Goal: Obtain resource: Obtain resource

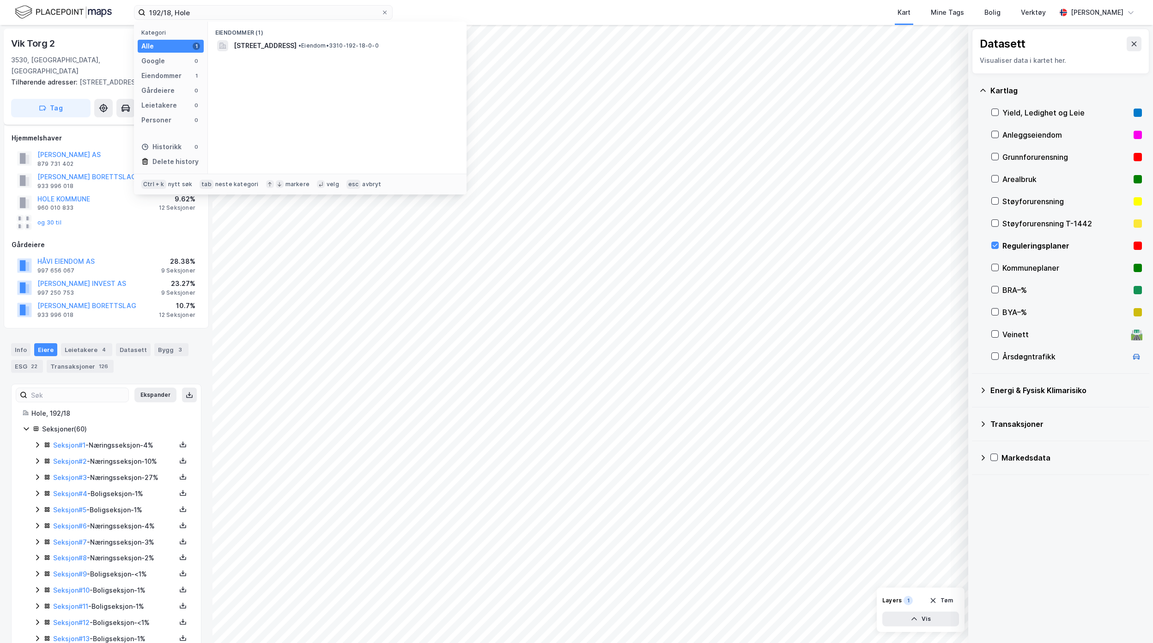
click at [88, 18] on div "192/18, Hole Kategori Alle 1 Google 0 Eiendommer 1 Gårdeiere 0 Leietakere 0 Per…" at bounding box center [576, 12] width 1153 height 25
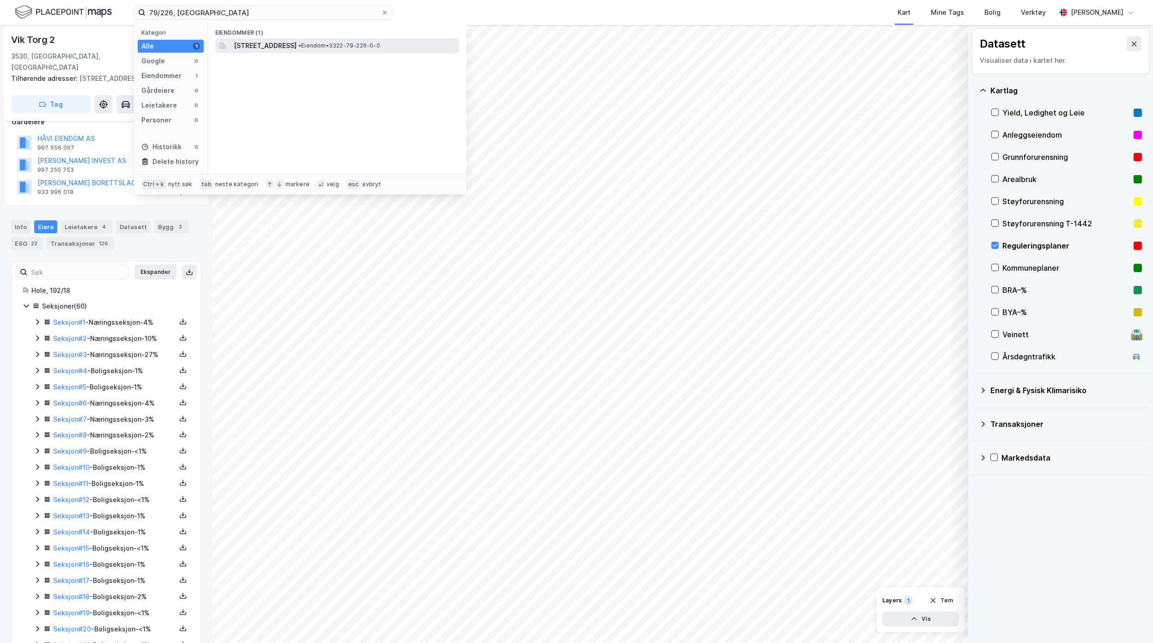
type input "79/226, [GEOGRAPHIC_DATA]"
click at [297, 41] on span "[STREET_ADDRESS]" at bounding box center [265, 45] width 63 height 11
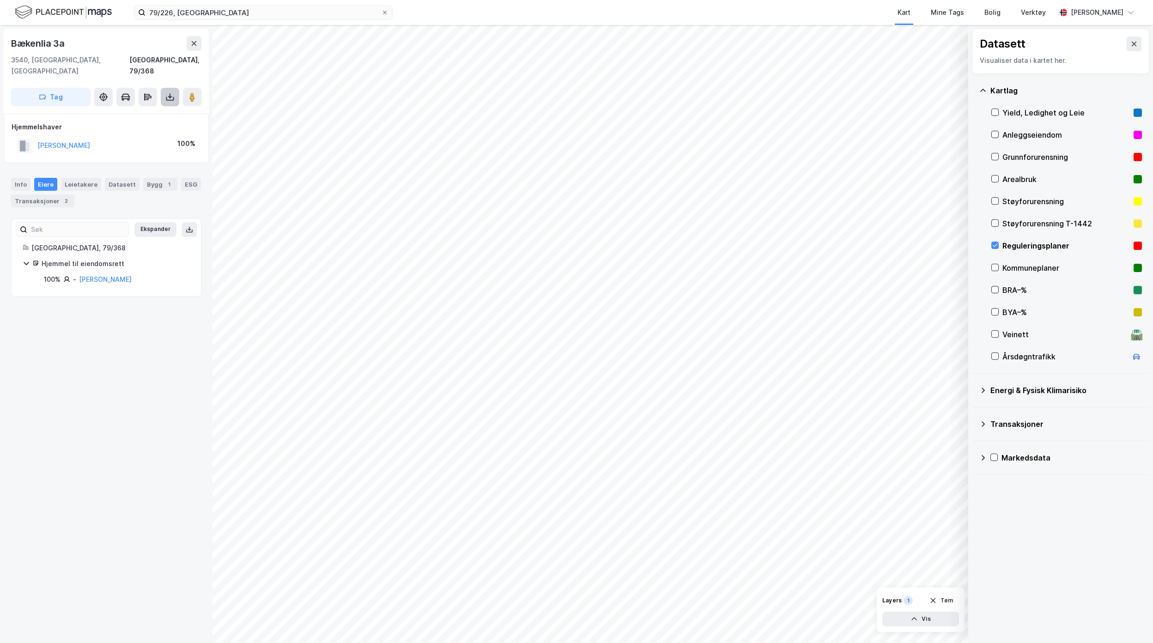
click at [172, 92] on icon at bounding box center [169, 96] width 9 height 9
click at [154, 108] on div "Last ned grunnbok" at bounding box center [130, 115] width 98 height 15
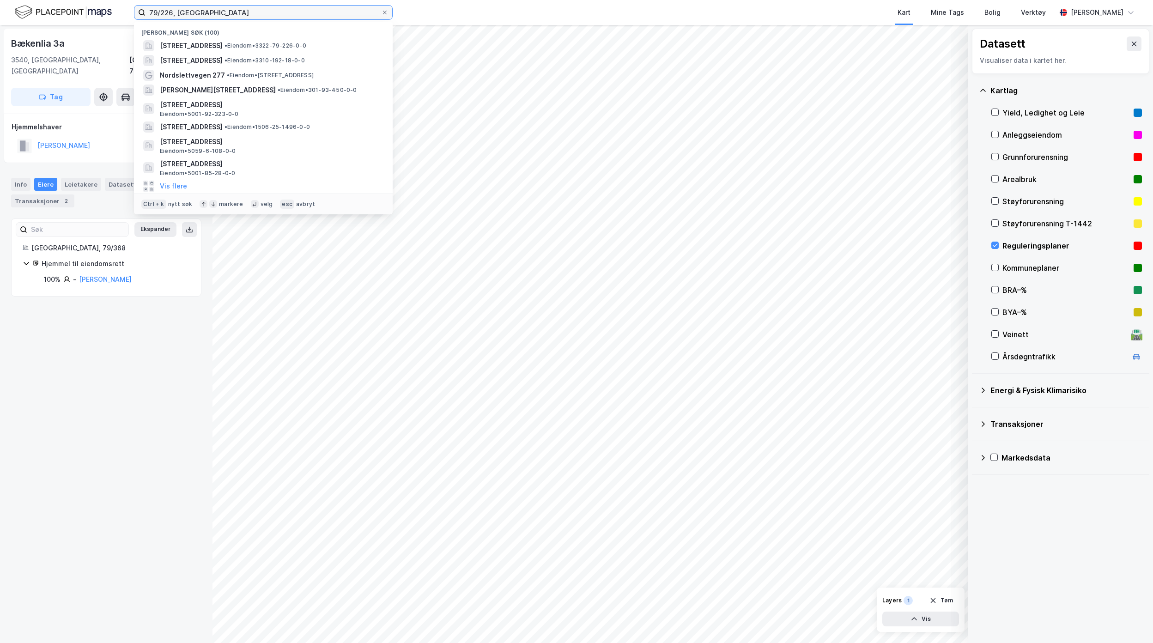
drag, startPoint x: 204, startPoint y: 12, endPoint x: 118, endPoint y: 12, distance: 85.9
click at [121, 12] on div "79/226, Nesbyen [GEOGRAPHIC_DATA] søk (100) [STREET_ADDRESS] • Eiendom • 3322-7…" at bounding box center [576, 12] width 1153 height 25
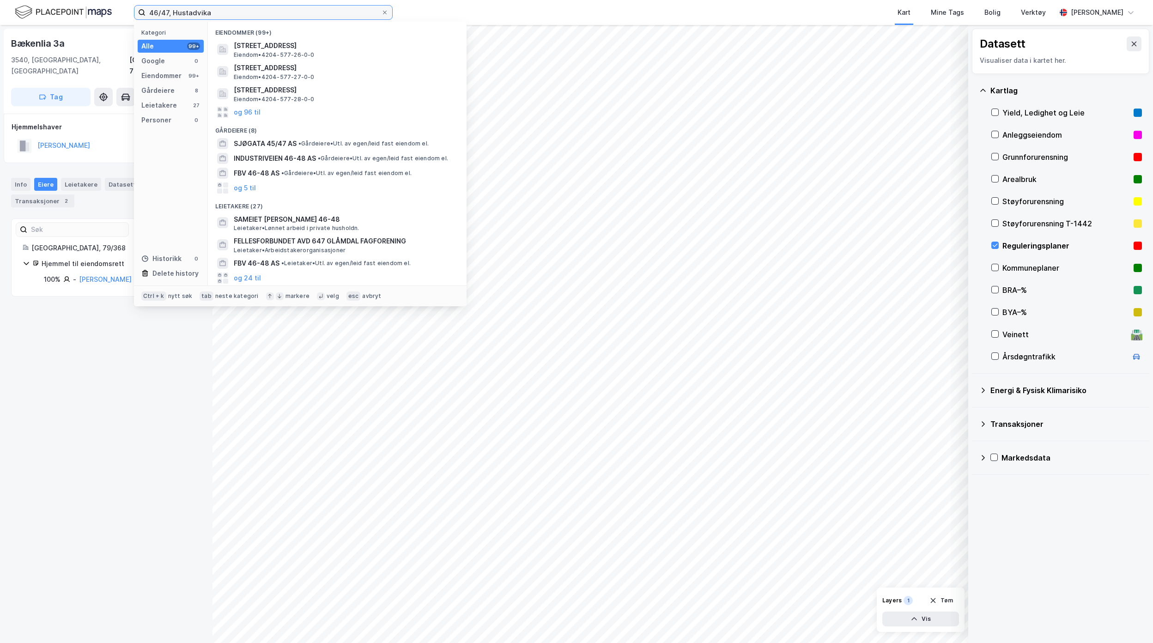
type input "46/47, Hustadvika"
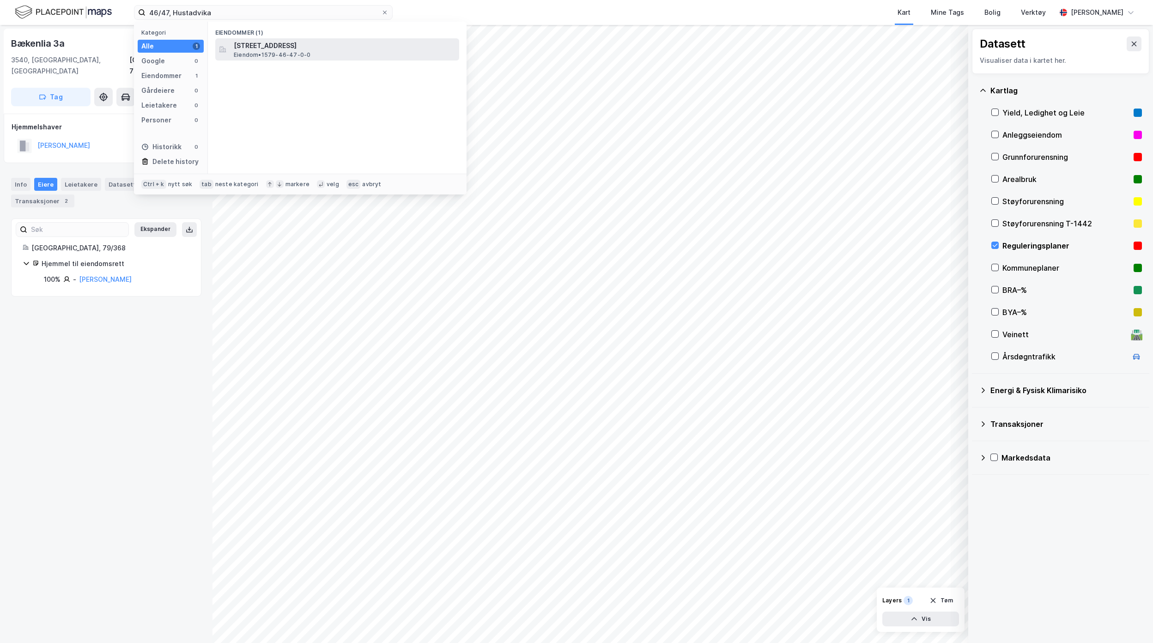
click at [401, 49] on span "[STREET_ADDRESS]" at bounding box center [345, 45] width 222 height 11
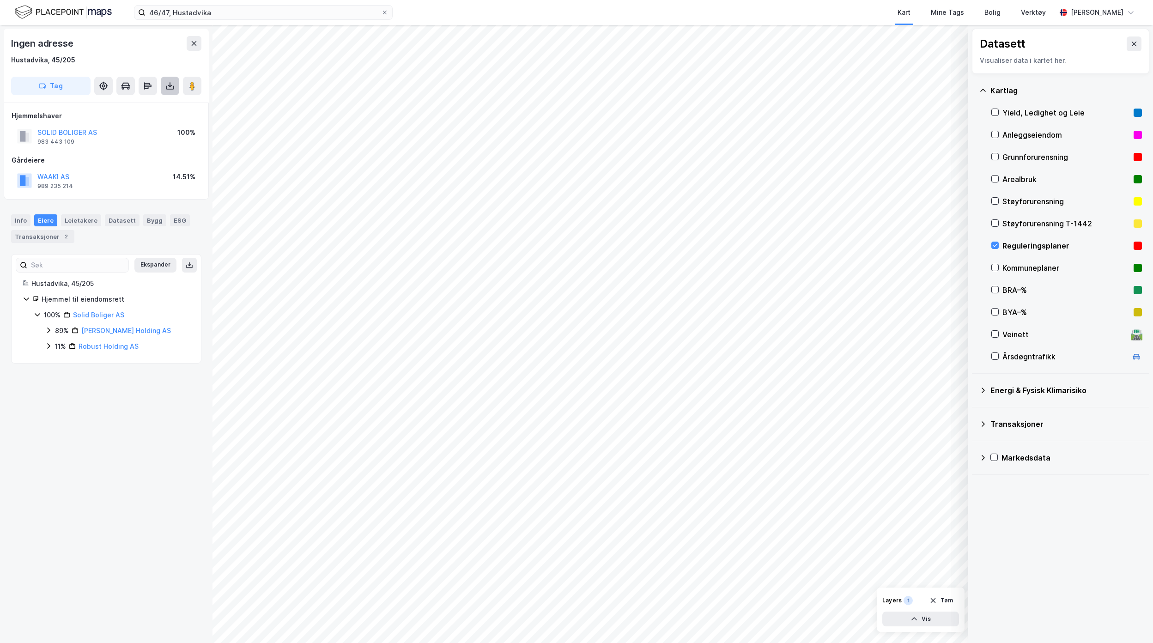
click at [174, 87] on icon at bounding box center [170, 88] width 8 height 4
click at [140, 104] on div "Last ned grunnbok" at bounding box center [124, 104] width 54 height 7
click at [89, 523] on div "Ingen adresse Hustadvika, 45/205 Tag Hjemmelshaver SOLID BOLIGER AS 983 443 109…" at bounding box center [106, 334] width 213 height 618
click at [47, 348] on icon at bounding box center [48, 345] width 7 height 7
click at [45, 331] on icon at bounding box center [48, 330] width 7 height 7
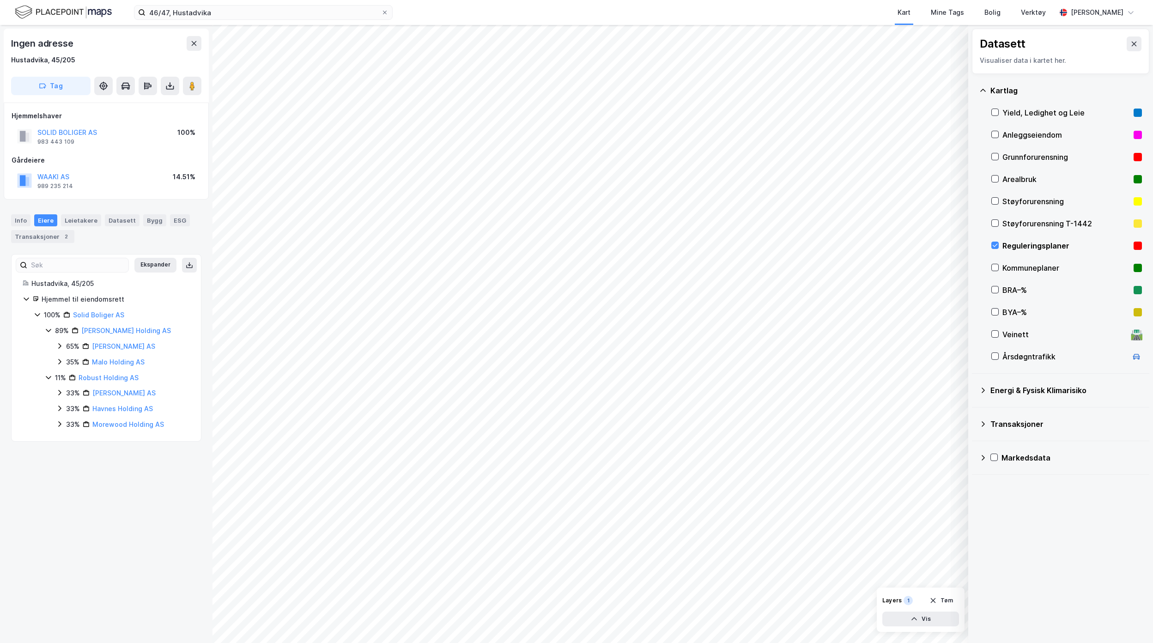
click at [61, 427] on icon at bounding box center [59, 423] width 7 height 7
click at [139, 428] on link "Morewood Holding AS" at bounding box center [128, 424] width 72 height 8
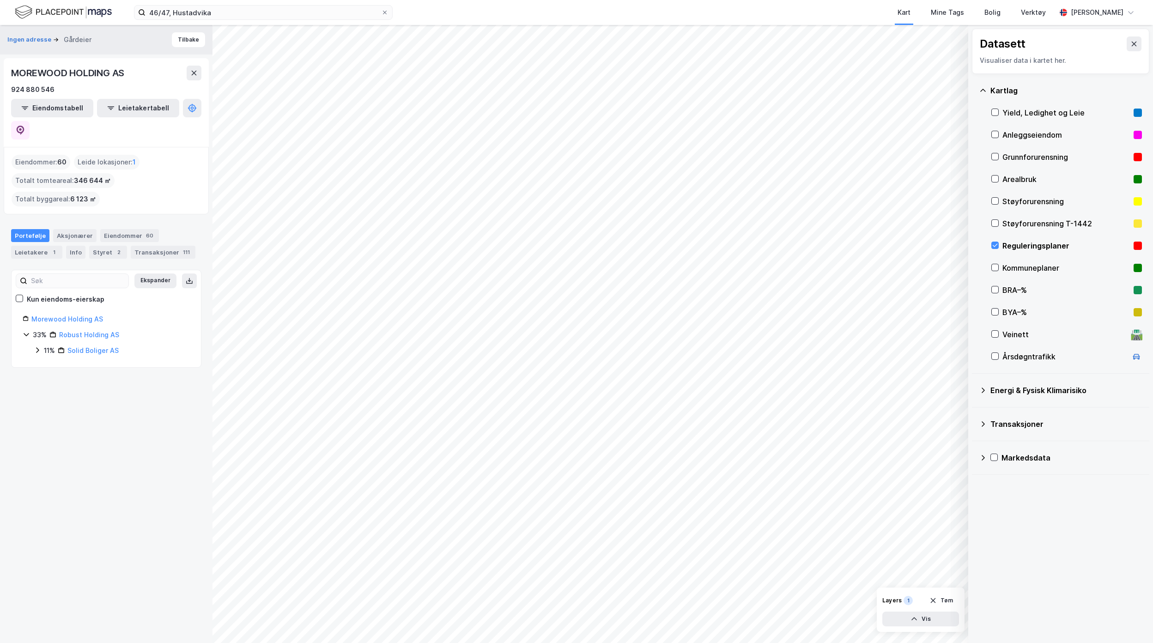
click at [115, 478] on div "Ingen adresse Gårdeier Tilbake MOREWOOD HOLDING AS 924 880 546 Eiendomstabell L…" at bounding box center [106, 334] width 213 height 618
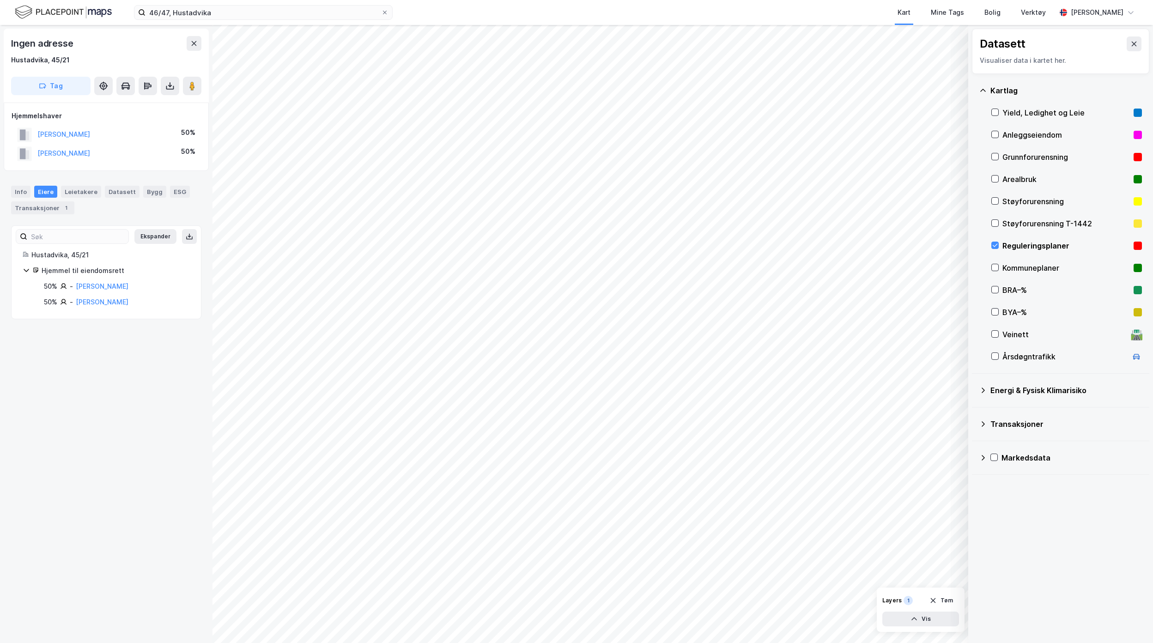
click at [148, 446] on div "Ingen adresse Hustadvika, 45/21 Tag Hjemmelshaver [PERSON_NAME] 50% [PERSON_NAM…" at bounding box center [106, 334] width 213 height 618
